Goal: Task Accomplishment & Management: Manage account settings

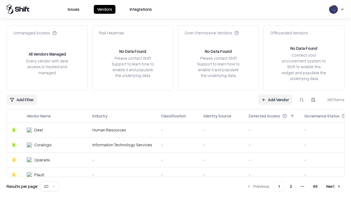
click at [275, 99] on link "Add Vendor" at bounding box center [275, 100] width 34 height 10
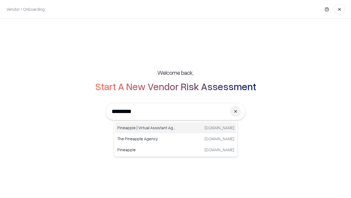
click at [176, 128] on div "Pineapple | Virtual Assistant Agency [DOMAIN_NAME]" at bounding box center [175, 127] width 121 height 11
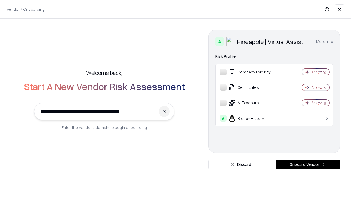
type input "**********"
click at [308, 164] on button "Onboard Vendor" at bounding box center [308, 164] width 64 height 10
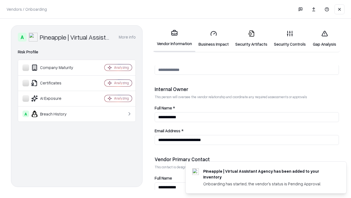
scroll to position [284, 0]
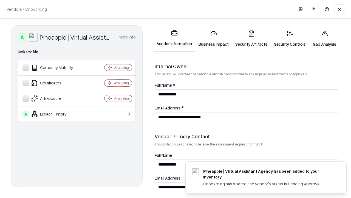
click at [214, 38] on link "Business Impact" at bounding box center [213, 39] width 37 height 26
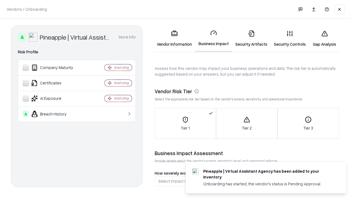
click at [251, 38] on link "Security Artifacts" at bounding box center [251, 39] width 39 height 26
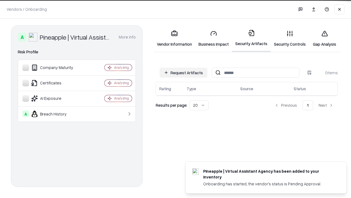
click at [184, 72] on button "Request Artifacts" at bounding box center [184, 72] width 48 height 10
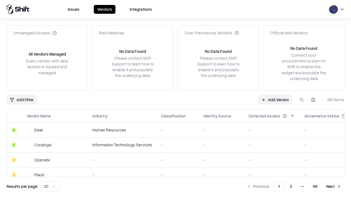
click at [275, 99] on link "Add Vendor" at bounding box center [275, 100] width 34 height 10
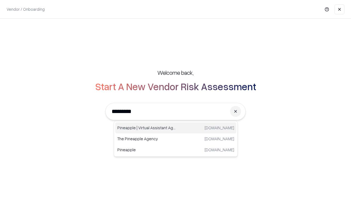
click at [176, 128] on div "Pineapple | Virtual Assistant Agency [DOMAIN_NAME]" at bounding box center [175, 127] width 121 height 11
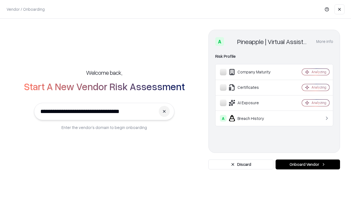
type input "**********"
click at [308, 164] on button "Onboard Vendor" at bounding box center [308, 164] width 64 height 10
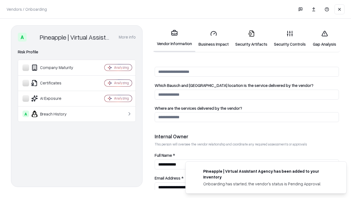
scroll to position [284, 0]
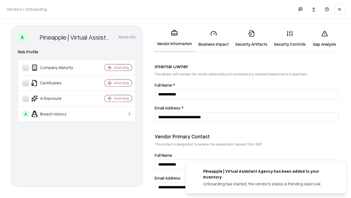
click at [325, 38] on link "Gap Analysis" at bounding box center [324, 39] width 31 height 26
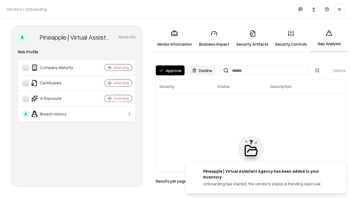
click at [170, 70] on button "Approve" at bounding box center [170, 70] width 29 height 10
